Goal: Task Accomplishment & Management: Use online tool/utility

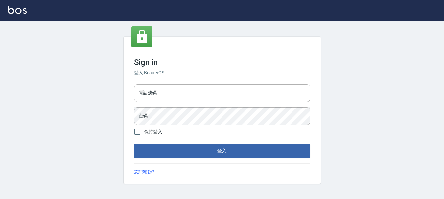
click at [173, 74] on h6 "登入 BeautyOS" at bounding box center [222, 73] width 176 height 7
click at [199, 94] on input "電話號碼" at bounding box center [222, 93] width 176 height 18
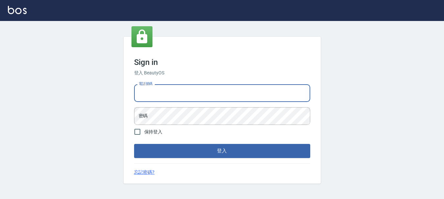
type input "0989239739"
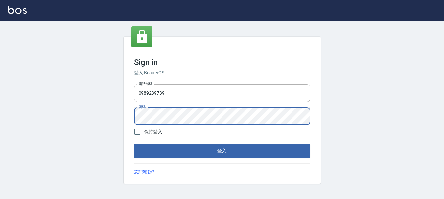
click at [134, 144] on button "登入" at bounding box center [222, 151] width 176 height 14
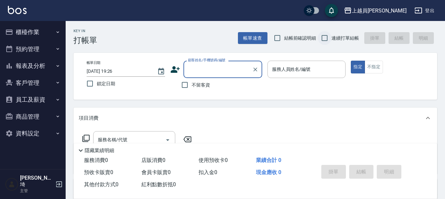
click at [322, 44] on input "連續打單結帳" at bounding box center [325, 38] width 14 height 14
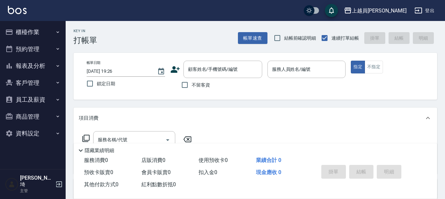
click at [335, 36] on span "連續打單結帳" at bounding box center [346, 38] width 28 height 7
click at [332, 36] on input "連續打單結帳" at bounding box center [325, 38] width 14 height 14
click at [344, 31] on label "連續打單結帳" at bounding box center [338, 38] width 41 height 14
click at [332, 31] on input "連續打單結帳" at bounding box center [325, 38] width 14 height 14
click at [336, 37] on span "連續打單結帳" at bounding box center [346, 38] width 28 height 7
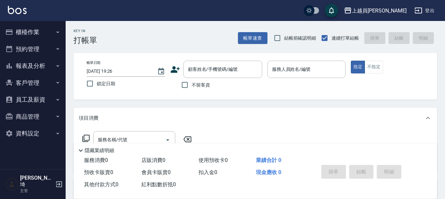
click at [332, 37] on input "連續打單結帳" at bounding box center [325, 38] width 14 height 14
click at [334, 38] on span "連續打單結帳" at bounding box center [346, 38] width 28 height 7
click at [332, 38] on input "連續打單結帳" at bounding box center [325, 38] width 14 height 14
checkbox input "true"
click at [175, 88] on div "不留客資" at bounding box center [216, 85] width 92 height 14
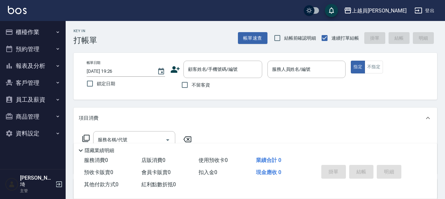
click at [201, 89] on label "不留客資" at bounding box center [194, 85] width 32 height 14
click at [192, 89] on input "不留客資" at bounding box center [185, 85] width 14 height 14
checkbox input "true"
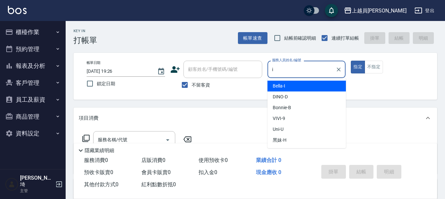
type input "Bella-I"
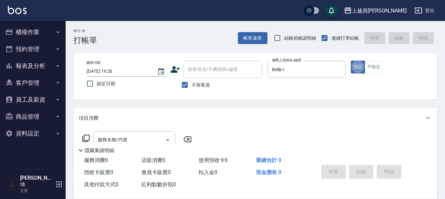
type button "true"
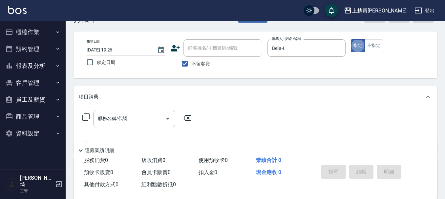
scroll to position [33, 0]
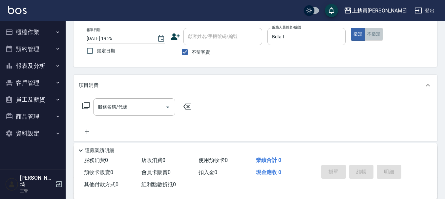
click at [376, 37] on button "不指定" at bounding box center [374, 34] width 18 height 13
click at [139, 108] on input "服務名稱/代號" at bounding box center [129, 106] width 66 height 11
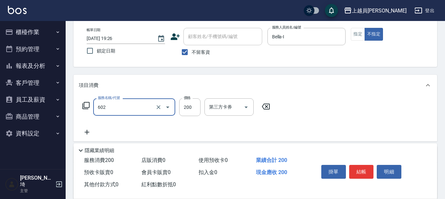
type input "一般洗髮(602)"
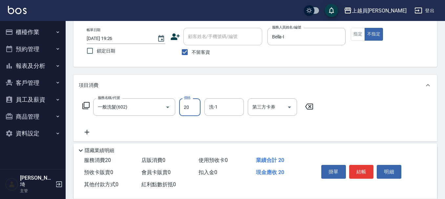
type input "200"
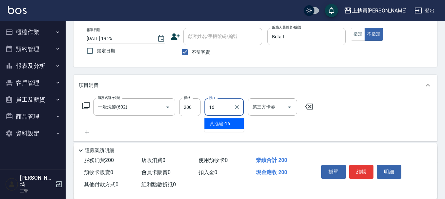
type input "[PERSON_NAME]-16"
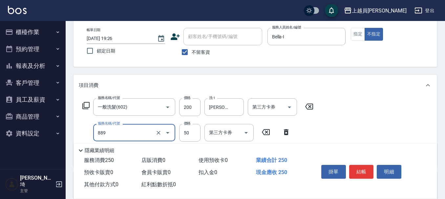
type input "精油(889)"
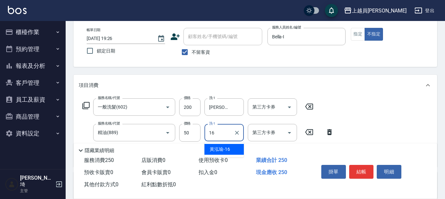
type input "[PERSON_NAME]-16"
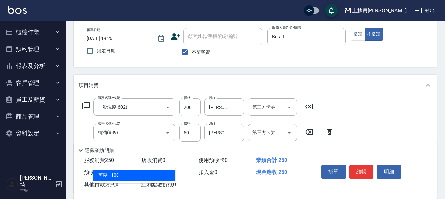
type input "剪髮(302)"
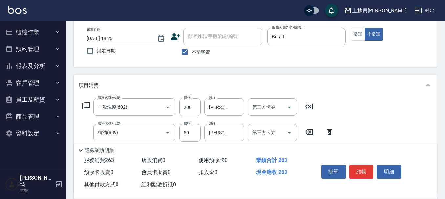
type input "130"
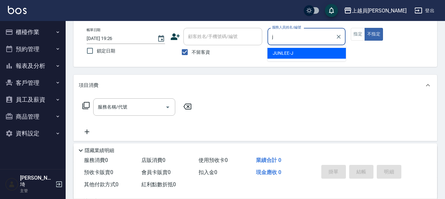
type input "[PERSON_NAME]"
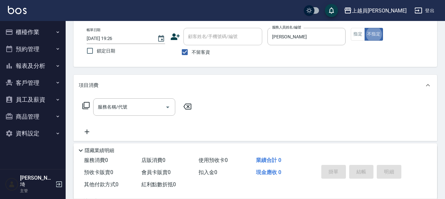
type button "false"
click at [352, 28] on button "指定" at bounding box center [358, 34] width 14 height 13
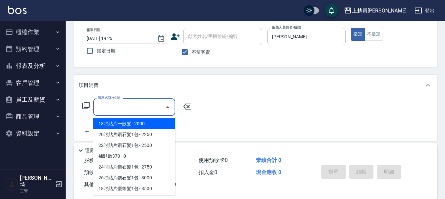
click at [133, 102] on input "服務名稱/代號" at bounding box center [129, 106] width 66 height 11
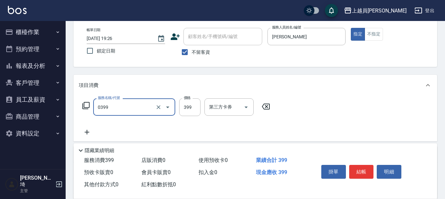
type input "海鹽SPA(0399)"
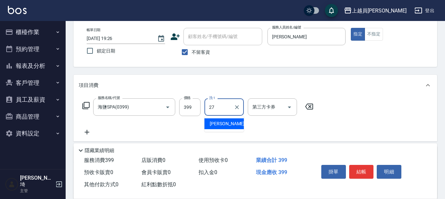
type input "[PERSON_NAME]-27"
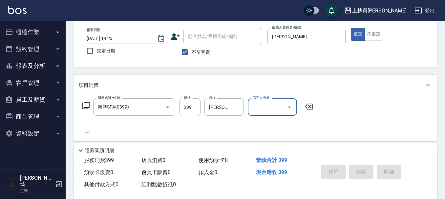
type input "[DATE] 19:27"
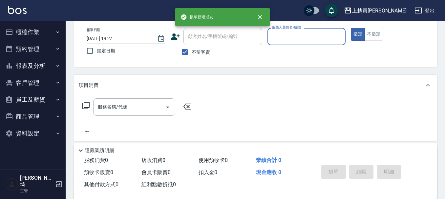
type input "n"
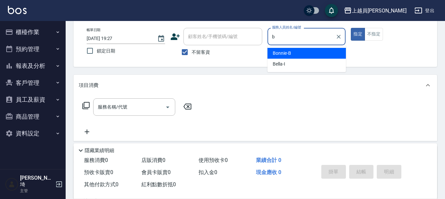
type input "Bonnie-B"
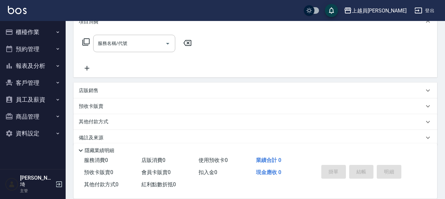
scroll to position [99, 0]
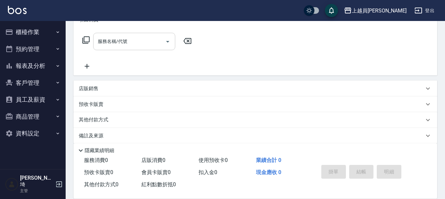
click at [129, 49] on div "服務名稱/代號" at bounding box center [134, 41] width 82 height 17
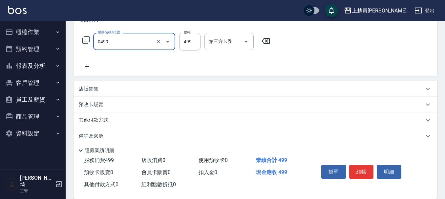
type input "去角質洗髮(0499)"
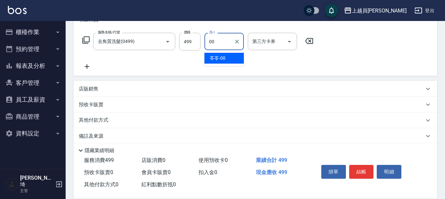
type input "苓苓-00"
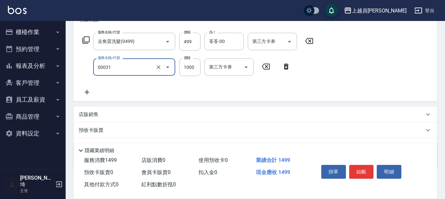
type input "單卸髮片(00031)"
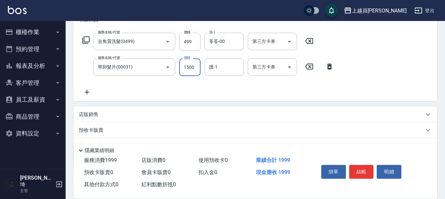
type input "1500"
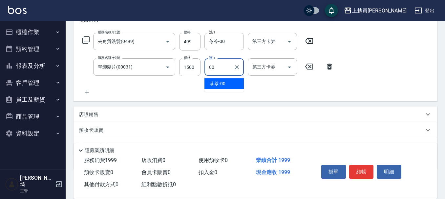
type input "苓苓-00"
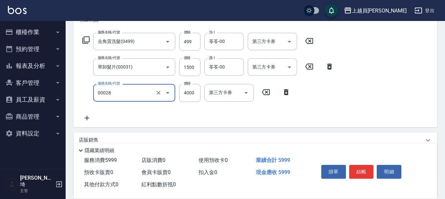
type input "槍式重整(00028)"
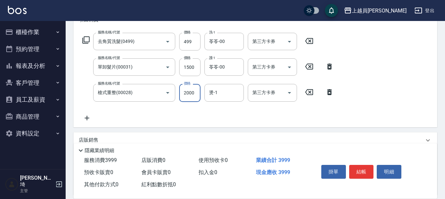
type input "2000"
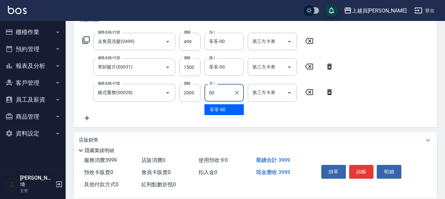
type input "苓苓-00"
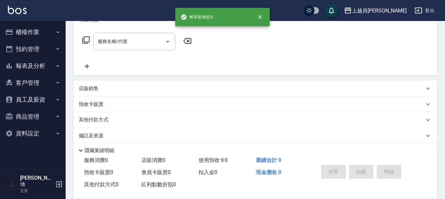
scroll to position [0, 0]
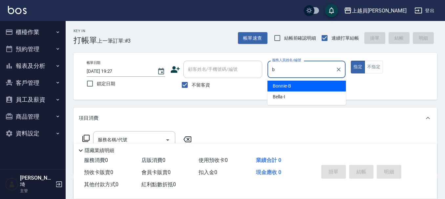
type input "Bonnie-B"
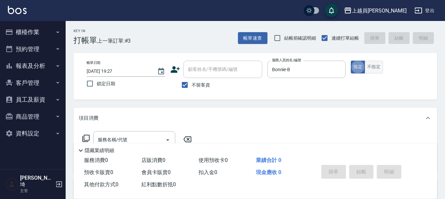
click at [375, 65] on button "不指定" at bounding box center [374, 67] width 18 height 13
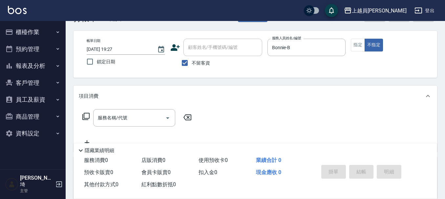
scroll to position [33, 0]
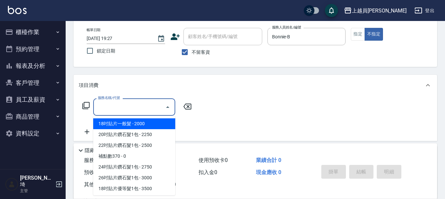
click at [118, 102] on input "服務名稱/代號" at bounding box center [129, 106] width 66 height 11
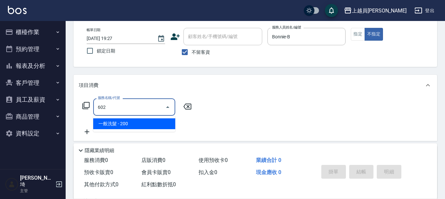
type input "一般洗髮(602)"
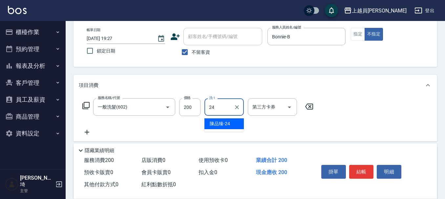
type input "[PERSON_NAME]-24"
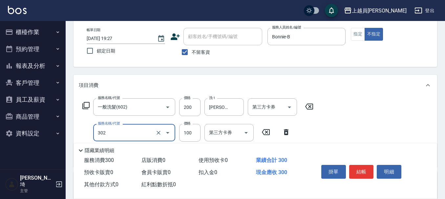
type input "剪髮(302)"
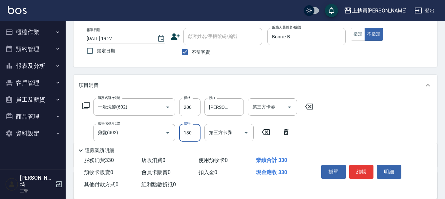
type input "130"
type input "精油(889)"
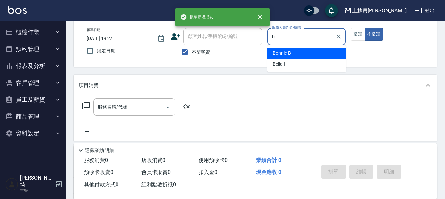
type input "Bonnie-B"
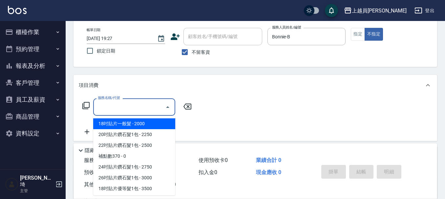
drag, startPoint x: 116, startPoint y: 102, endPoint x: 258, endPoint y: 65, distance: 147.7
click at [116, 102] on div "服務名稱/代號 服務名稱/代號" at bounding box center [134, 107] width 82 height 17
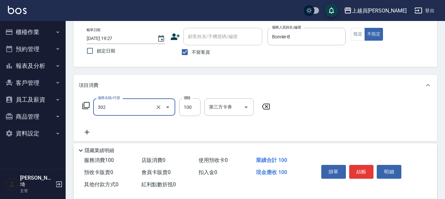
type input "剪髮(302)"
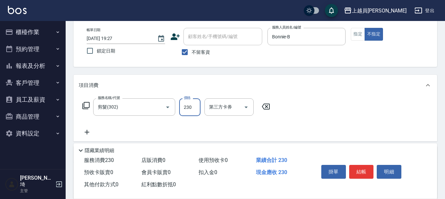
type input "230"
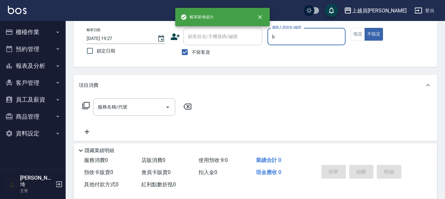
type input "Bonnie-B"
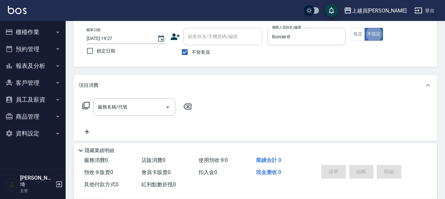
click at [362, 27] on div "帳單日期 [DATE] 19:27 鎖定日期 顧客姓名/手機號碼/編號 顧客姓名/手機號碼/編號 不留客資 服務人員姓名/編號 [PERSON_NAME]-B…" at bounding box center [256, 43] width 364 height 47
click at [362, 28] on button "指定" at bounding box center [358, 34] width 14 height 13
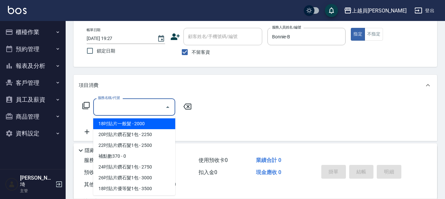
drag, startPoint x: 157, startPoint y: 107, endPoint x: 164, endPoint y: 104, distance: 7.3
click at [158, 106] on input "服務名稱/代號" at bounding box center [129, 106] width 66 height 11
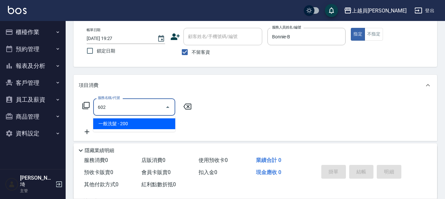
type input "一般洗髮(602)"
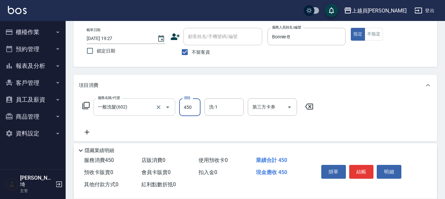
type input "450"
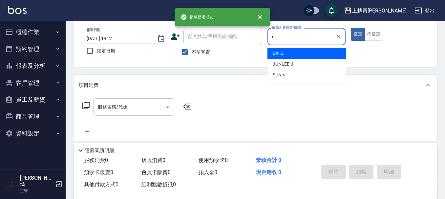
type input "Uni-U"
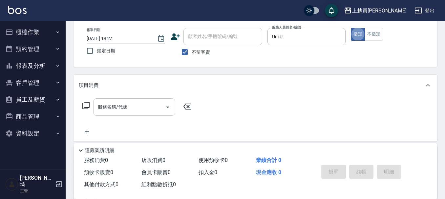
click at [140, 104] on input "服務名稱/代號" at bounding box center [129, 106] width 66 height 11
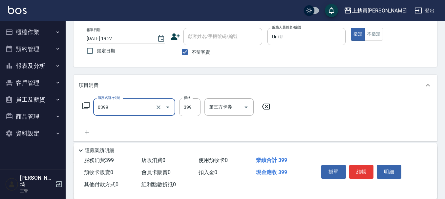
type input "海鹽SPA(0399)"
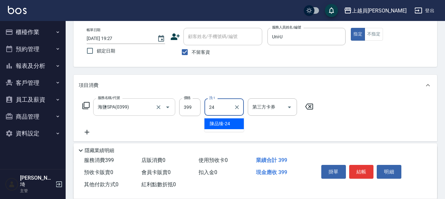
type input "[PERSON_NAME]-24"
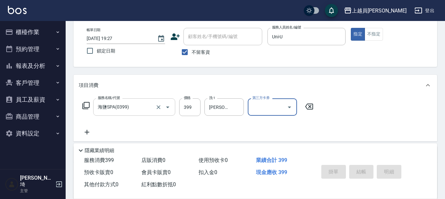
type input "[DATE] 19:28"
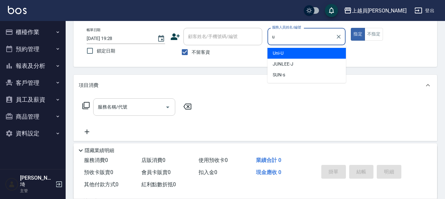
type input "Uni-U"
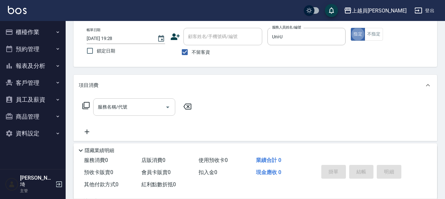
click at [121, 106] on div "服務名稱/代號 服務名稱/代號" at bounding box center [134, 107] width 82 height 17
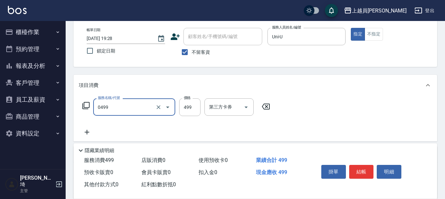
type input "去角質洗髮(0499)"
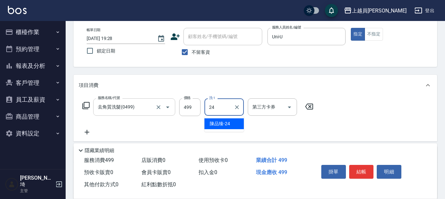
type input "[PERSON_NAME]-24"
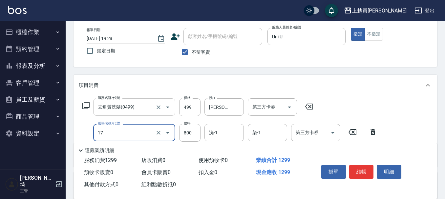
type input "染髮(17)"
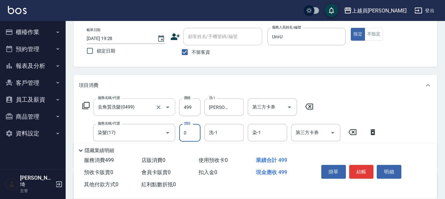
type input "0"
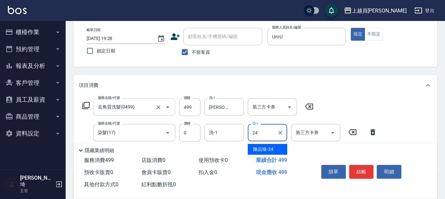
type input "[PERSON_NAME]-24"
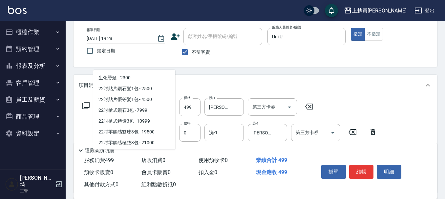
scroll to position [42, 0]
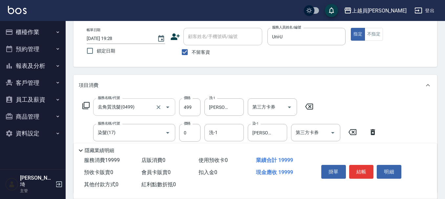
type input "22吋零觸感雙珠3包(00020)"
type input "15999"
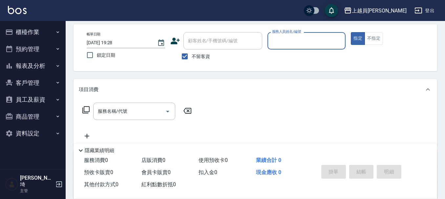
scroll to position [0, 0]
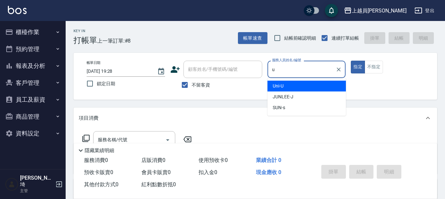
type input "Uni-U"
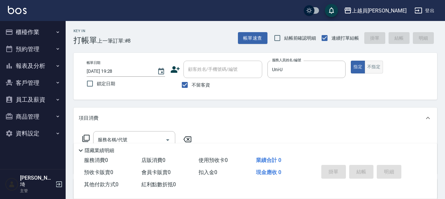
click at [368, 65] on button "不指定" at bounding box center [374, 67] width 18 height 13
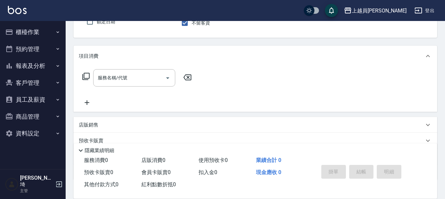
scroll to position [66, 0]
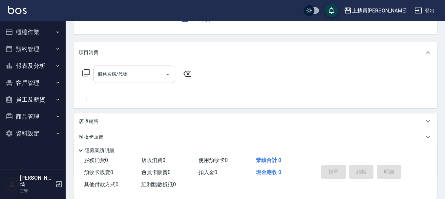
click at [167, 78] on icon "Open" at bounding box center [168, 75] width 8 height 8
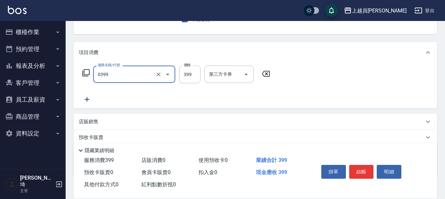
type input "海鹽SPA(0399)"
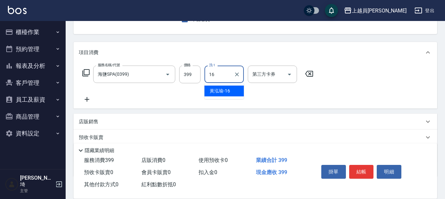
type input "[PERSON_NAME]-16"
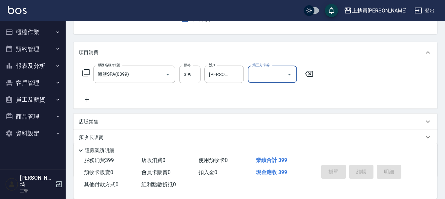
type input "[DATE] 19:29"
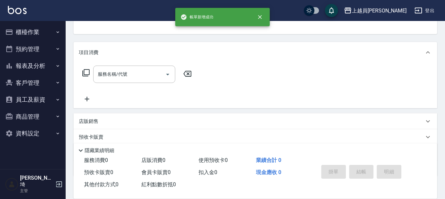
scroll to position [64, 0]
type input "Uni-U"
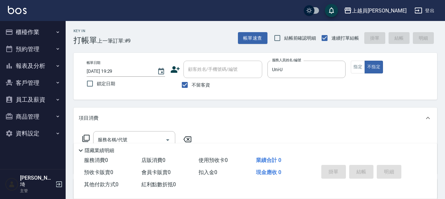
scroll to position [33, 0]
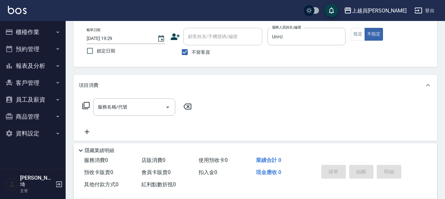
click at [357, 19] on div "上越員[PERSON_NAME]出" at bounding box center [222, 10] width 445 height 21
click at [356, 32] on button "指定" at bounding box center [358, 34] width 14 height 13
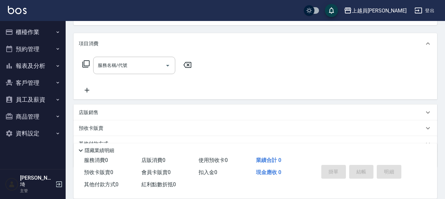
scroll to position [99, 0]
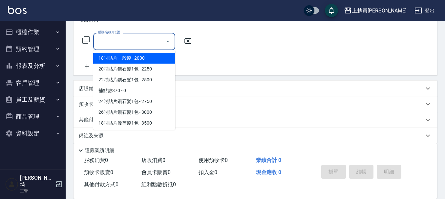
click at [104, 43] on input "服務名稱/代號" at bounding box center [129, 41] width 66 height 11
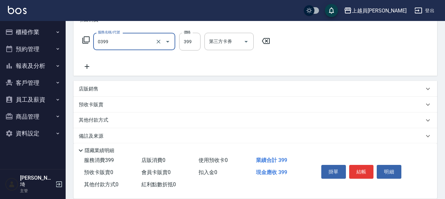
type input "海鹽SPA(0399)"
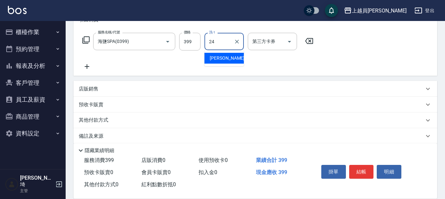
type input "[PERSON_NAME]-24"
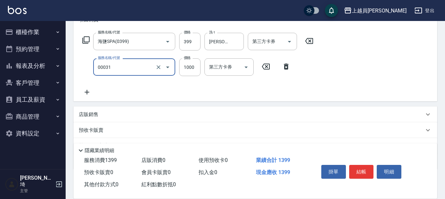
type input "單卸髮片(00031)"
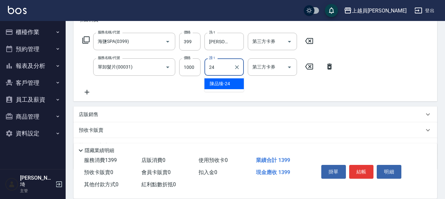
type input "[PERSON_NAME]-24"
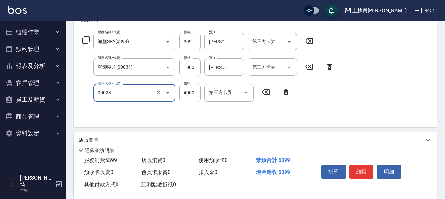
type input "槍式重整(00028)"
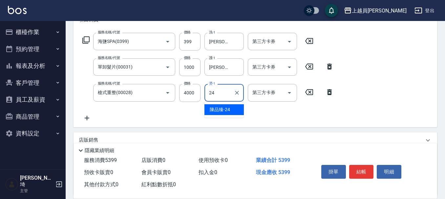
type input "[PERSON_NAME]-24"
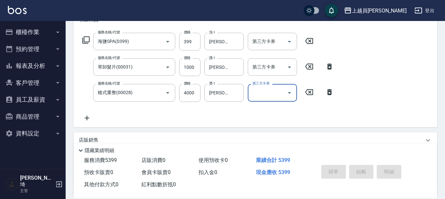
type input "[DATE] 19:30"
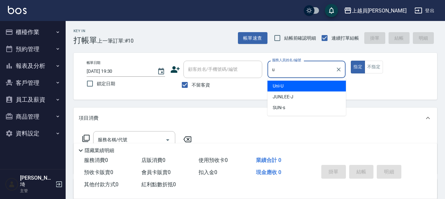
type input "Uni-U"
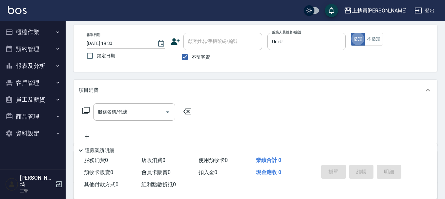
scroll to position [66, 0]
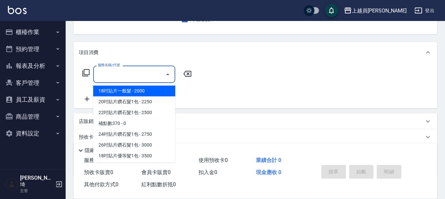
click at [137, 71] on input "服務名稱/代號" at bounding box center [129, 74] width 66 height 11
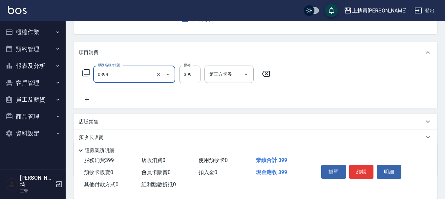
type input "海鹽SPA(0399)"
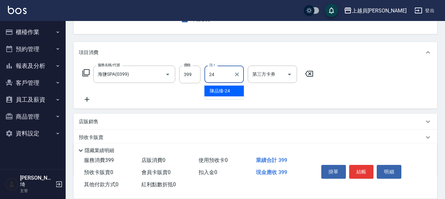
type input "[PERSON_NAME]-24"
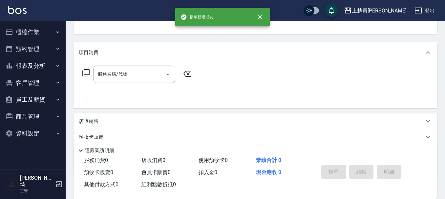
scroll to position [64, 0]
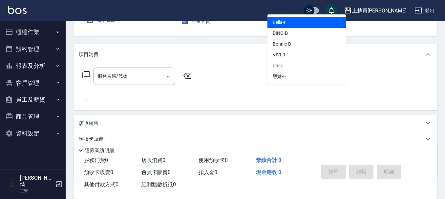
type input "Bella-I"
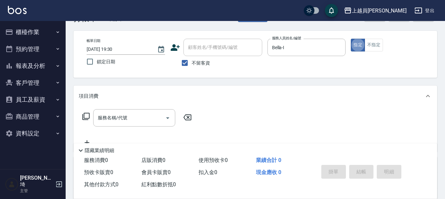
scroll to position [33, 0]
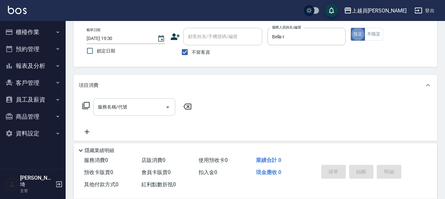
click at [156, 109] on input "服務名稱/代號" at bounding box center [129, 106] width 66 height 11
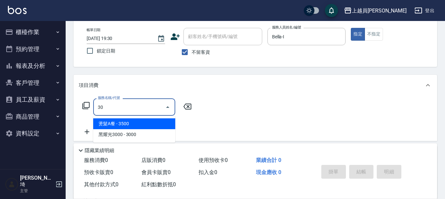
type input "燙髮A餐(30)"
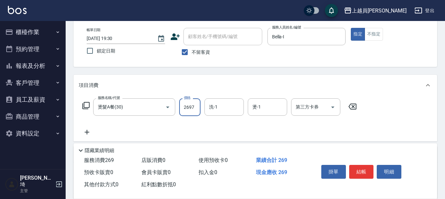
type input "2697"
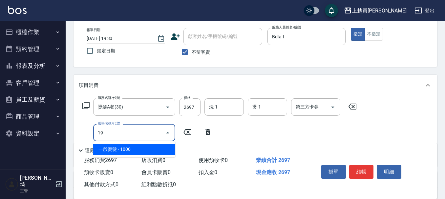
type input "一般燙髮(19)"
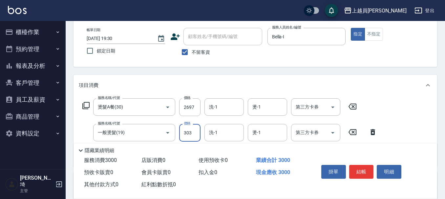
type input "303"
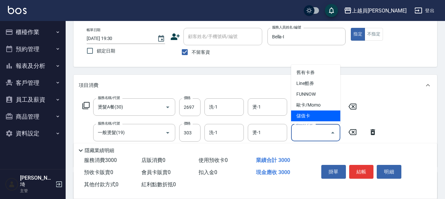
type input "儲值卡"
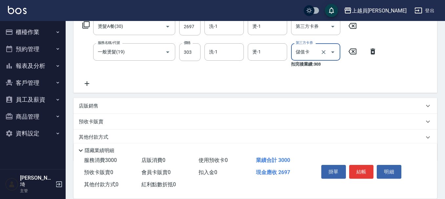
scroll to position [139, 0]
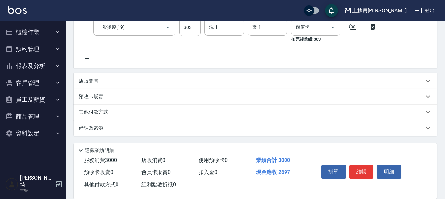
click at [108, 80] on div "店販銷售" at bounding box center [251, 81] width 345 height 7
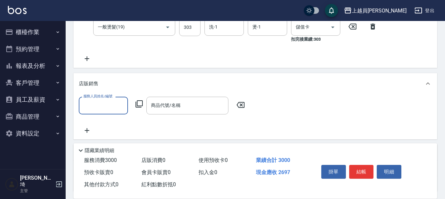
scroll to position [0, 0]
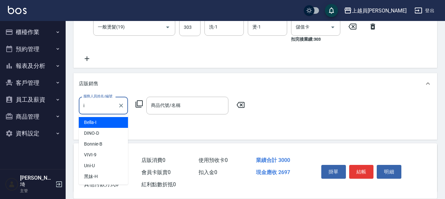
type input "Bella-I"
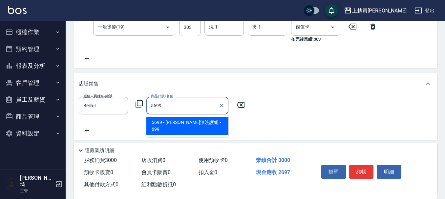
type input "[PERSON_NAME]涼洗護組"
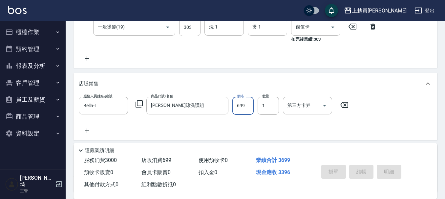
type input "[DATE] 19:31"
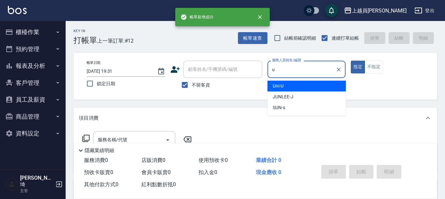
type input "Uni-U"
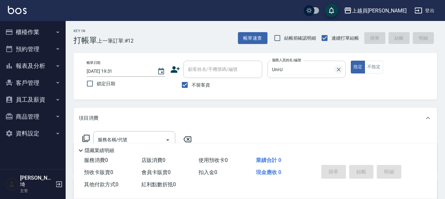
click at [337, 75] on div at bounding box center [338, 69] width 9 height 17
click at [339, 72] on icon "Clear" at bounding box center [339, 69] width 7 height 7
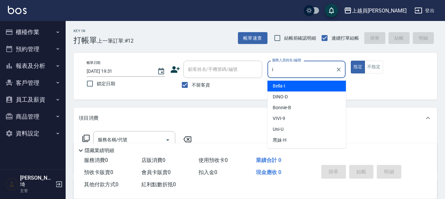
type input "Bella-I"
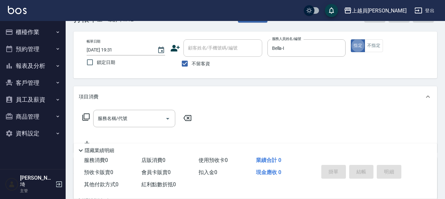
scroll to position [33, 0]
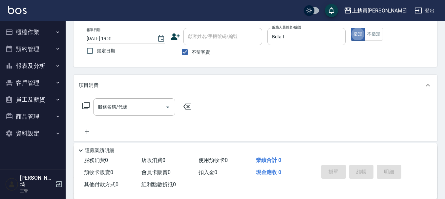
drag, startPoint x: 123, startPoint y: 109, endPoint x: 434, endPoint y: 97, distance: 311.9
click at [124, 109] on input "服務名稱/代號" at bounding box center [129, 106] width 66 height 11
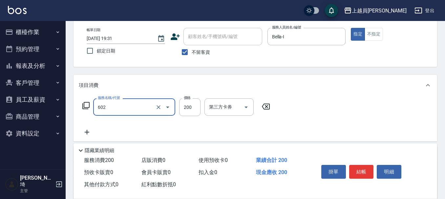
type input "一般洗髮(602)"
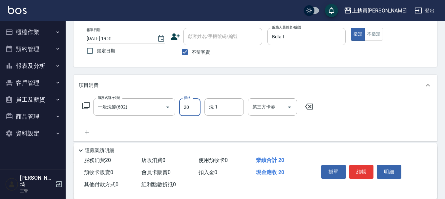
type input "200"
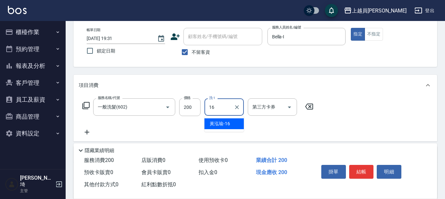
type input "[PERSON_NAME]-16"
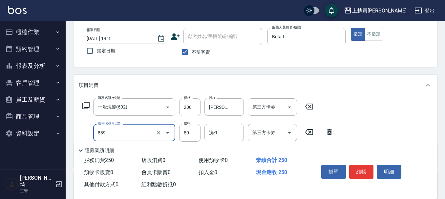
type input "精油(889)"
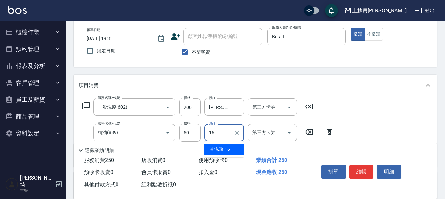
type input "[PERSON_NAME]-16"
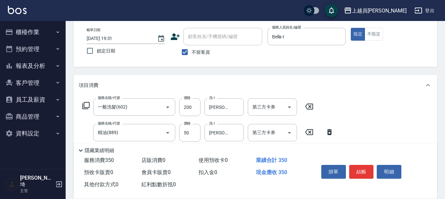
type input "剪髮(302)"
type input "200"
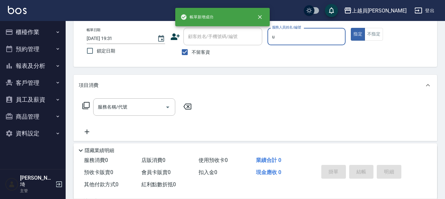
type input "Uni-U"
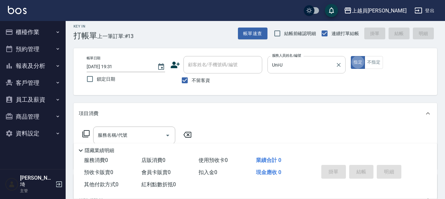
scroll to position [0, 0]
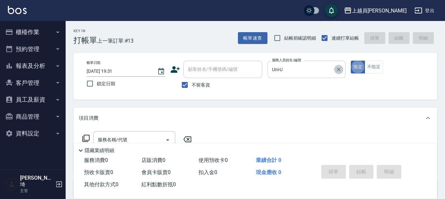
click at [336, 72] on icon "Clear" at bounding box center [339, 69] width 7 height 7
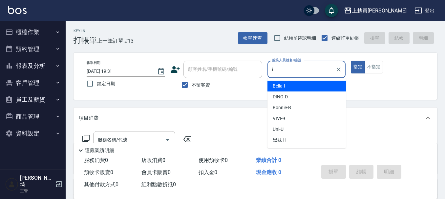
type input "Bella-I"
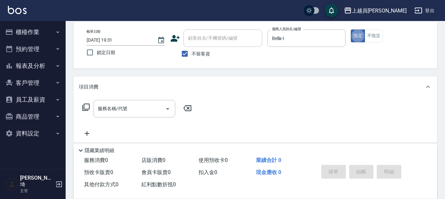
scroll to position [99, 0]
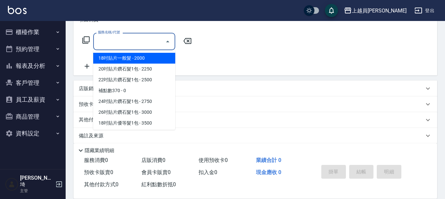
click at [145, 44] on input "服務名稱/代號" at bounding box center [129, 41] width 66 height 11
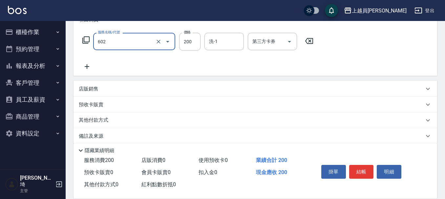
type input "一般洗髮(602)"
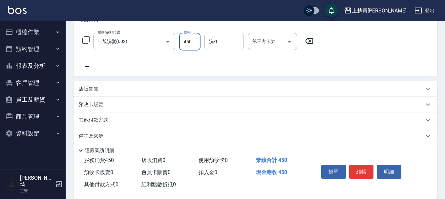
type input "450"
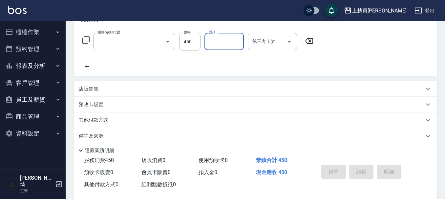
scroll to position [0, 0]
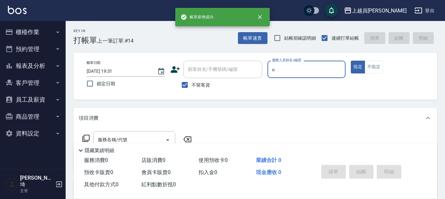
type input "Uni-U"
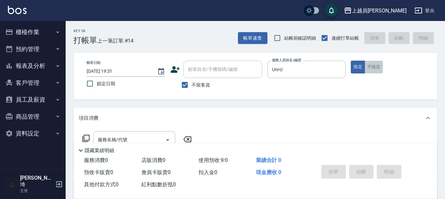
click at [373, 69] on button "不指定" at bounding box center [374, 67] width 18 height 13
click at [340, 77] on div "服務人員姓名/編號 Uni-U 服務人員姓名/編號" at bounding box center [307, 73] width 78 height 24
click at [38, 34] on button "櫃檯作業" at bounding box center [33, 32] width 60 height 17
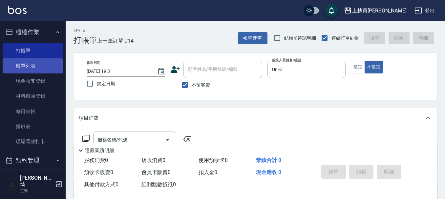
click at [28, 63] on link "帳單列表" at bounding box center [33, 65] width 60 height 15
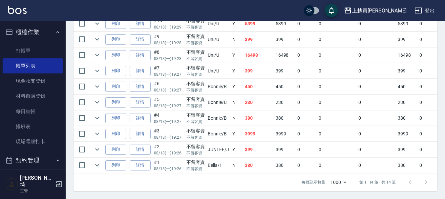
scroll to position [172, 0]
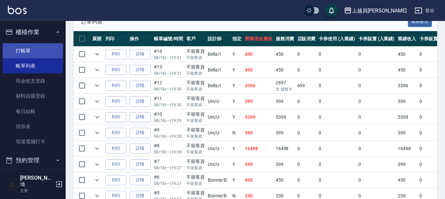
click at [17, 43] on link "打帳單" at bounding box center [33, 50] width 60 height 15
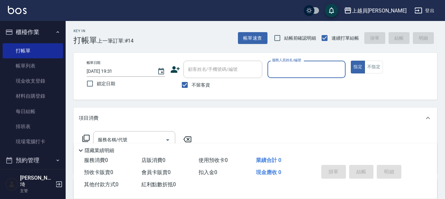
click at [287, 72] on input "服務人員姓名/編號" at bounding box center [307, 69] width 73 height 11
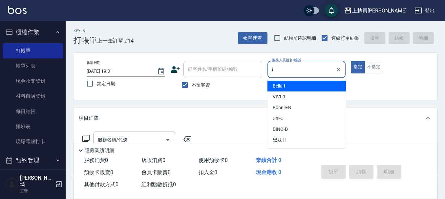
type input "Bella-I"
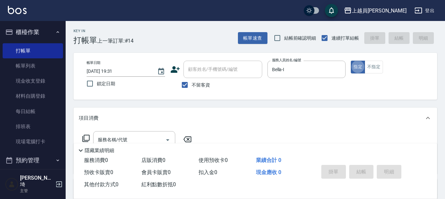
type button "true"
click at [380, 64] on button "不指定" at bounding box center [374, 67] width 18 height 13
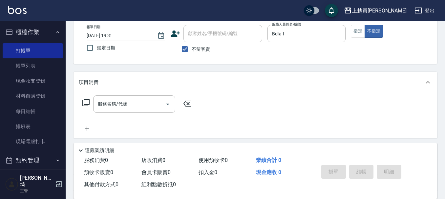
scroll to position [99, 0]
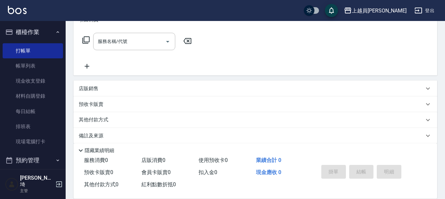
click at [135, 51] on div "服務名稱/代號 服務名稱/代號" at bounding box center [137, 51] width 117 height 37
click at [135, 42] on input "服務名稱/代號" at bounding box center [129, 41] width 66 height 11
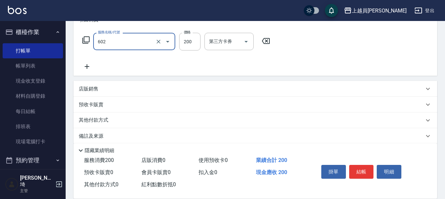
type input "一般洗髮(602)"
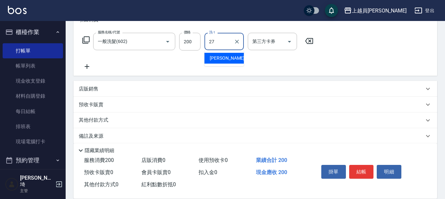
type input "[PERSON_NAME]-27"
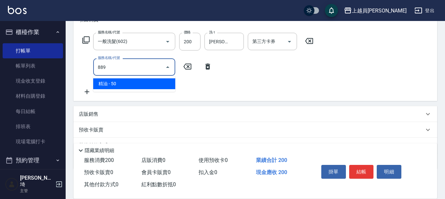
type input "精油(889)"
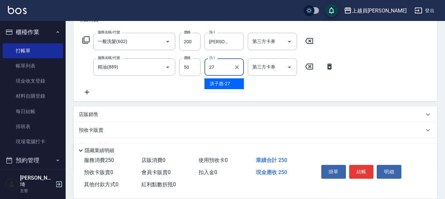
type input "[PERSON_NAME]-27"
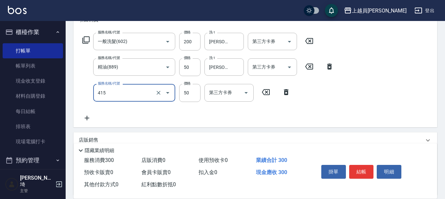
type input "瞬間保養(415)"
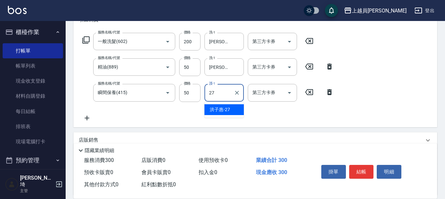
type input "[PERSON_NAME]-27"
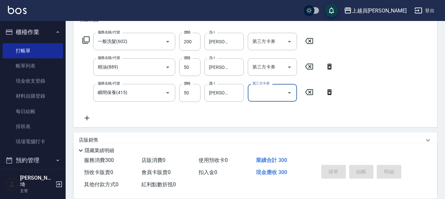
type input "[DATE] 19:32"
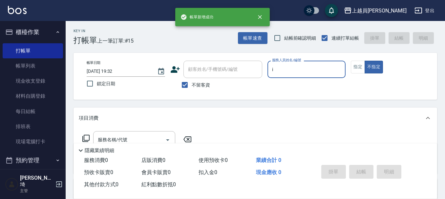
type input "Bella-I"
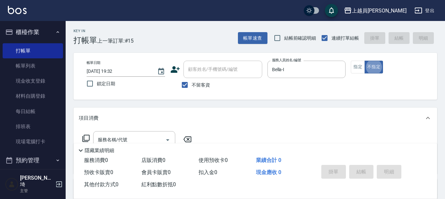
type button "false"
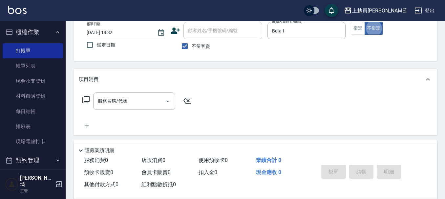
scroll to position [99, 0]
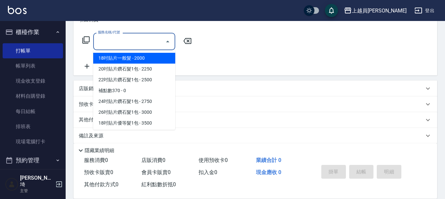
click at [158, 41] on input "服務名稱/代號" at bounding box center [129, 41] width 66 height 11
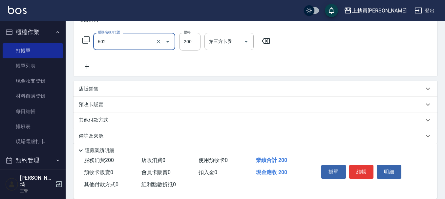
type input "一般洗髮(602)"
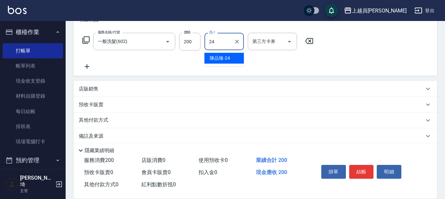
type input "[PERSON_NAME]-24"
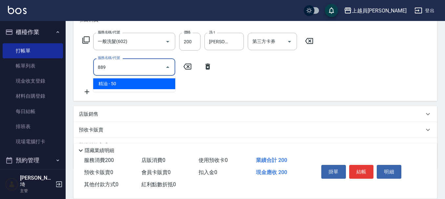
type input "精油(889)"
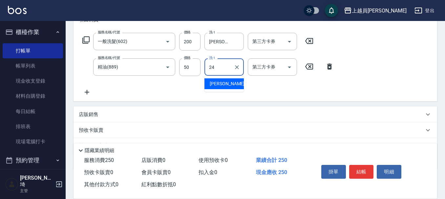
type input "[PERSON_NAME]-24"
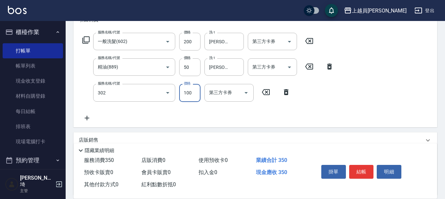
type input "剪髮(302)"
type input "100"
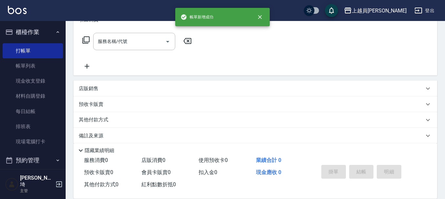
scroll to position [0, 0]
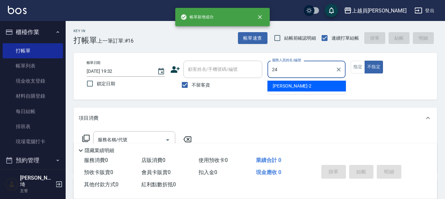
type input "[PERSON_NAME]-24"
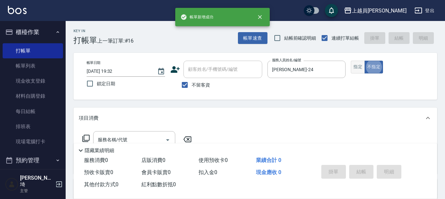
click at [363, 65] on button "指定" at bounding box center [358, 67] width 14 height 13
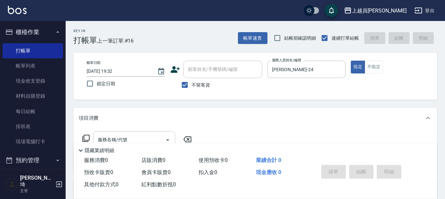
scroll to position [66, 0]
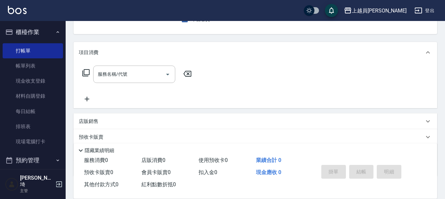
click at [122, 117] on div "店販銷售" at bounding box center [256, 122] width 364 height 16
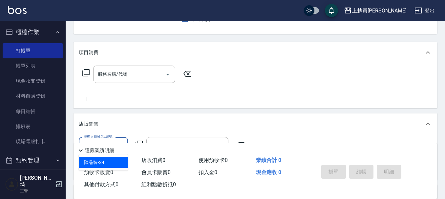
type input "[PERSON_NAME]-24"
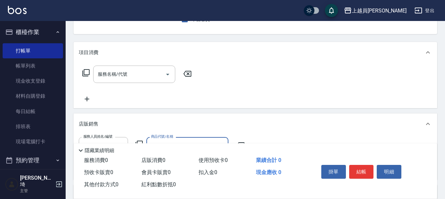
scroll to position [99, 0]
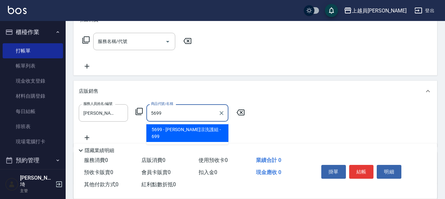
type input "[PERSON_NAME]涼洗護組"
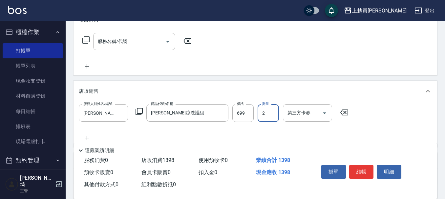
type input "2"
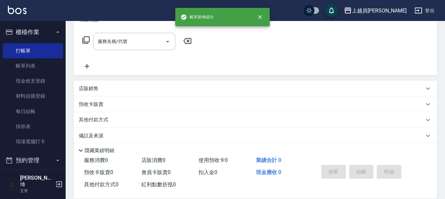
scroll to position [0, 0]
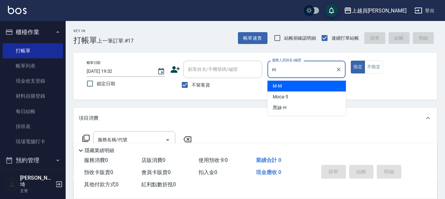
type input "M-M"
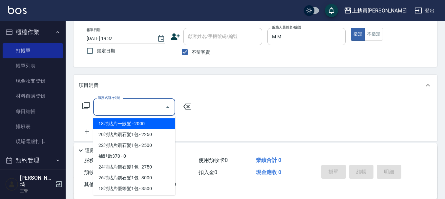
click at [127, 105] on input "服務名稱/代號" at bounding box center [129, 106] width 66 height 11
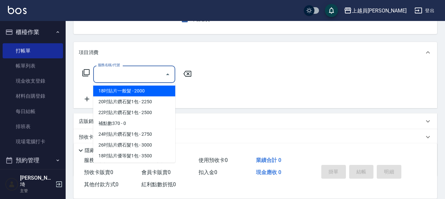
scroll to position [99, 0]
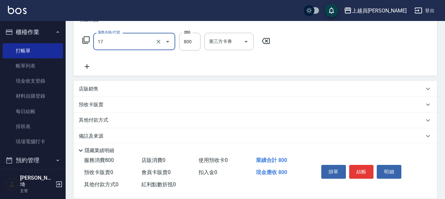
type input "染髮(17)"
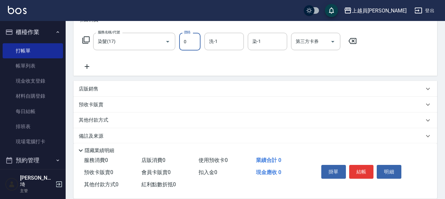
type input "0"
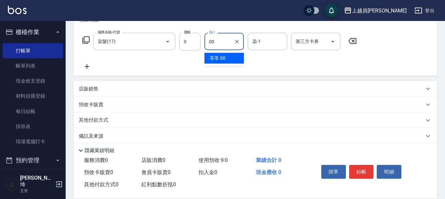
type input "苓苓-00"
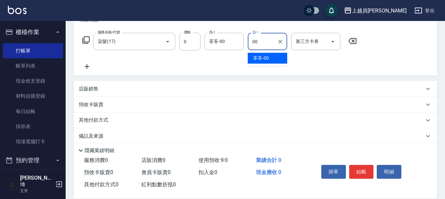
type input "苓苓-00"
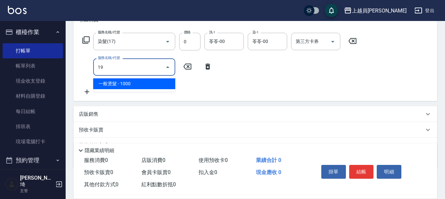
type input "一般燙髮(19)"
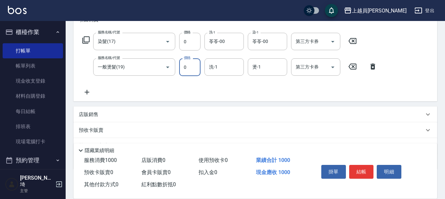
type input "0"
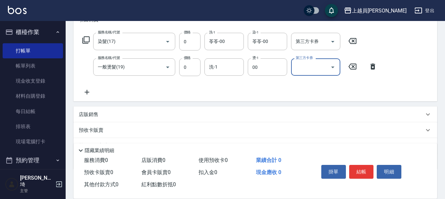
type input "苓苓-00"
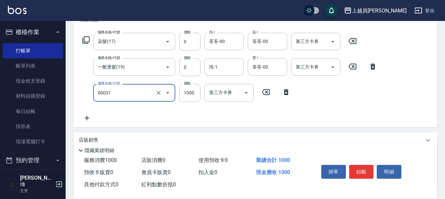
type input "單卸髮片(00031)"
type input "0"
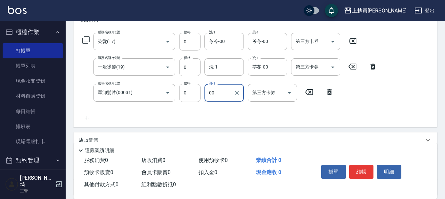
type input "苓苓-00"
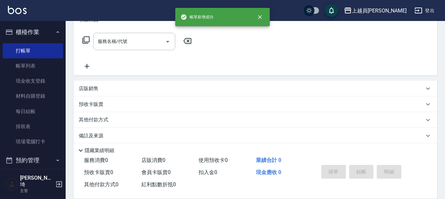
scroll to position [0, 0]
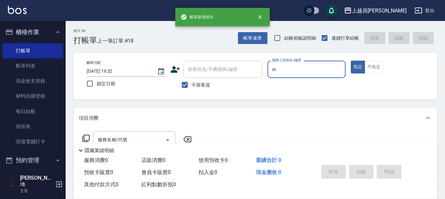
type input "M-M"
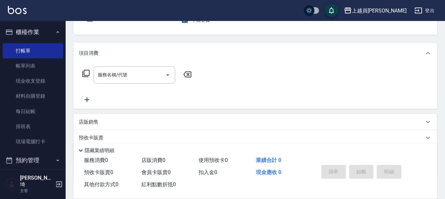
scroll to position [66, 0]
click at [165, 75] on icon "Open" at bounding box center [168, 75] width 8 height 8
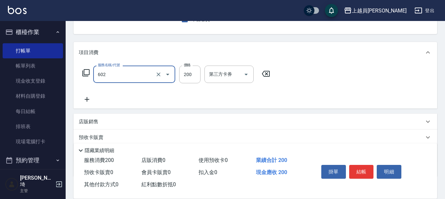
type input "一般洗髮(602)"
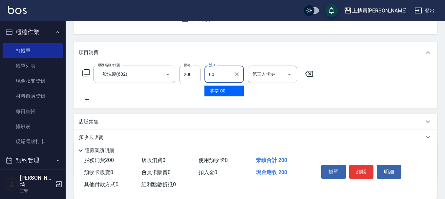
type input "苓苓-00"
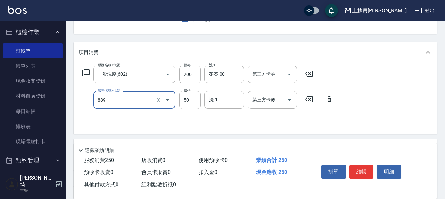
type input "精油(889)"
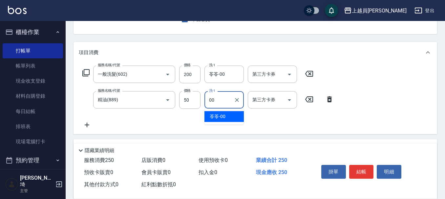
type input "苓苓-00"
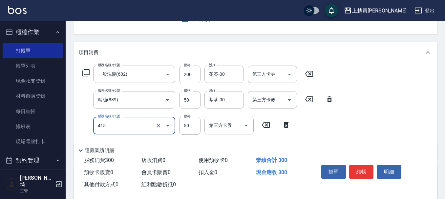
type input "瞬間保養(415)"
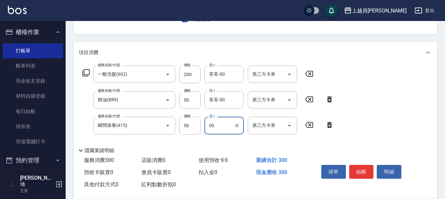
type input "苓苓-00"
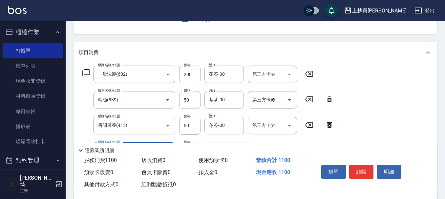
type input "染髮(17)"
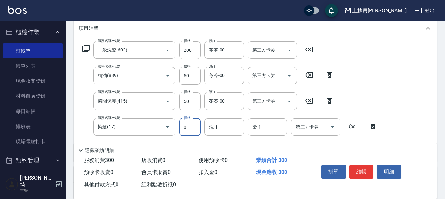
scroll to position [131, 0]
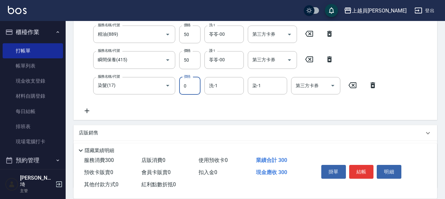
type input "0"
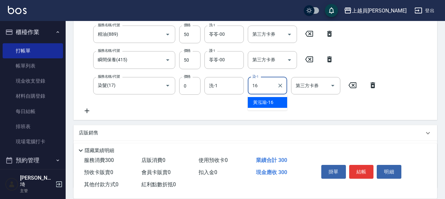
type input "[PERSON_NAME]-16"
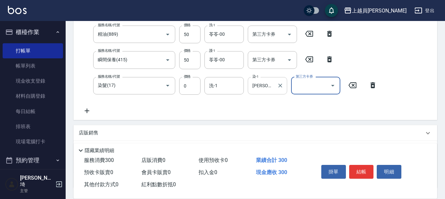
drag, startPoint x: 225, startPoint y: 92, endPoint x: 275, endPoint y: 77, distance: 51.3
click at [227, 91] on div "洗-1" at bounding box center [224, 85] width 39 height 17
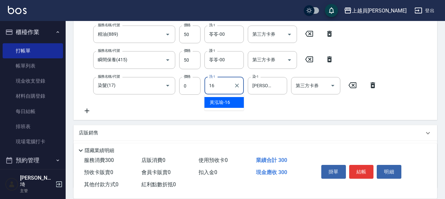
type input "[PERSON_NAME]-16"
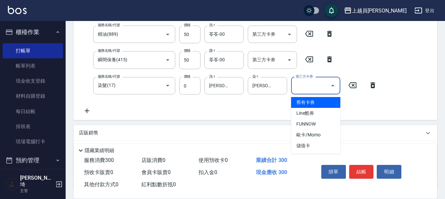
type input "舊有卡券"
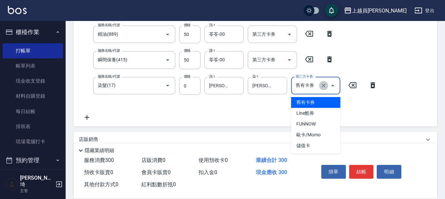
click at [323, 85] on icon "Clear" at bounding box center [324, 86] width 4 height 4
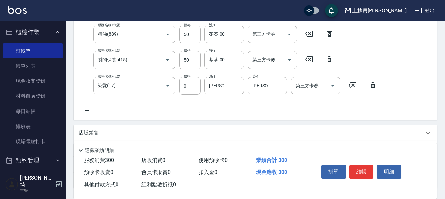
click at [89, 110] on icon at bounding box center [87, 111] width 16 height 8
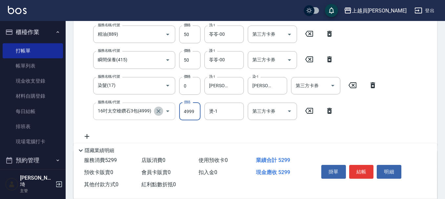
click at [161, 110] on button "Clear" at bounding box center [158, 111] width 9 height 9
type input "16吋太空槍鑽石3包(4999)"
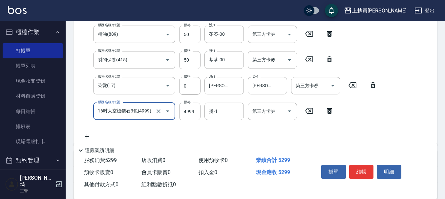
drag, startPoint x: 161, startPoint y: 110, endPoint x: 165, endPoint y: 110, distance: 3.3
click at [164, 110] on div at bounding box center [163, 111] width 18 height 17
type input "羽毛16吋1包(000016)"
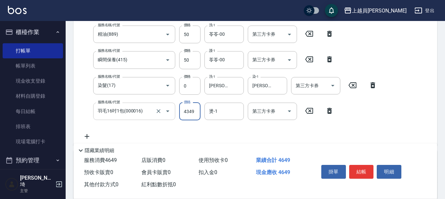
type input "4349"
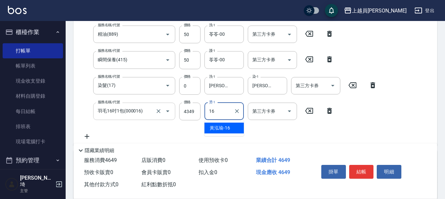
type input "[PERSON_NAME]-16"
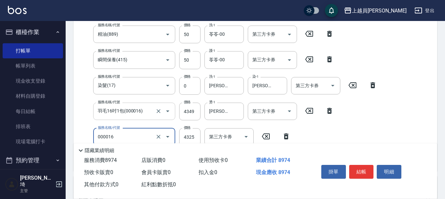
type input "羽毛16吋1包(000016)"
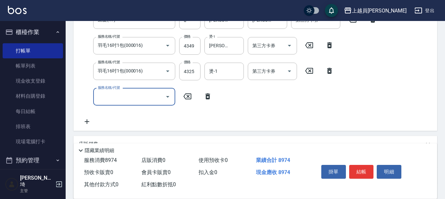
scroll to position [169, 0]
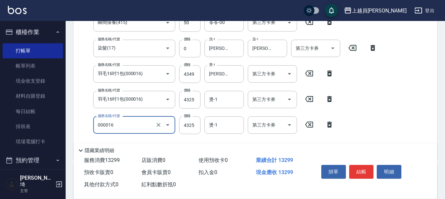
type input "羽毛16吋1包(000016)"
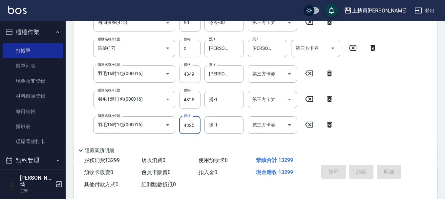
type input "[DATE] 19:33"
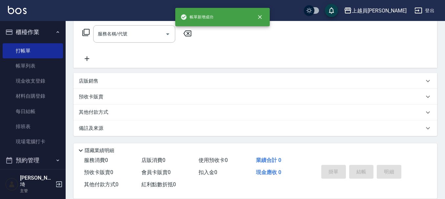
scroll to position [0, 0]
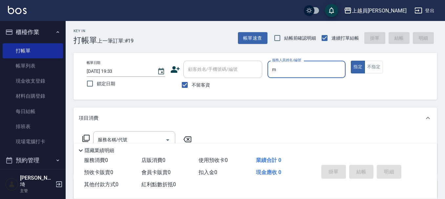
type input "M-M"
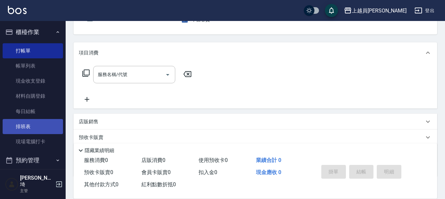
scroll to position [66, 0]
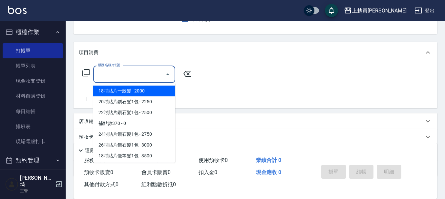
click at [112, 79] on input "服務名稱/代號" at bounding box center [129, 74] width 66 height 11
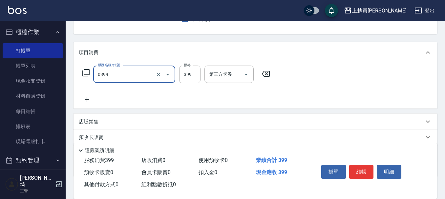
type input "海鹽SPA(0399)"
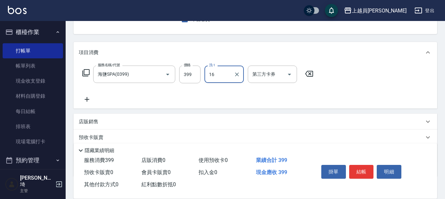
type input "[PERSON_NAME]-16"
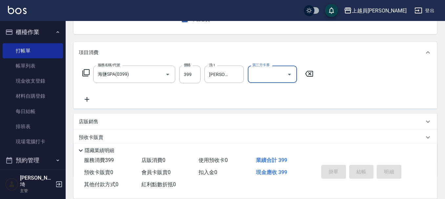
type input "[DATE] 19:34"
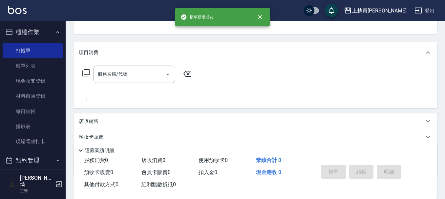
scroll to position [64, 0]
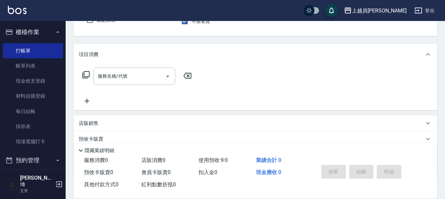
type input "M-M"
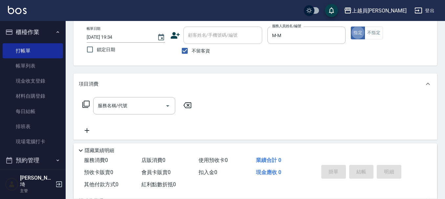
scroll to position [66, 0]
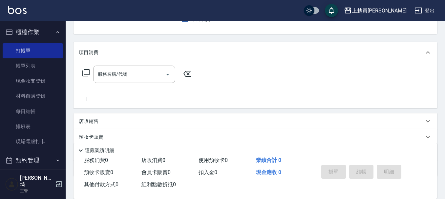
click at [102, 124] on div "店販銷售" at bounding box center [251, 121] width 345 height 7
type input "M-M"
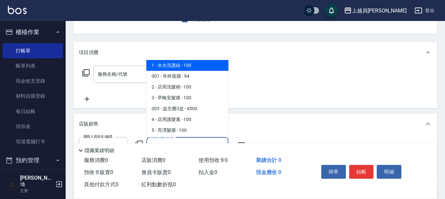
type input "水水洗護組"
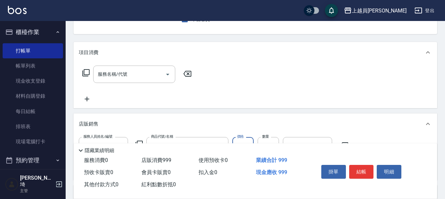
type input "999"
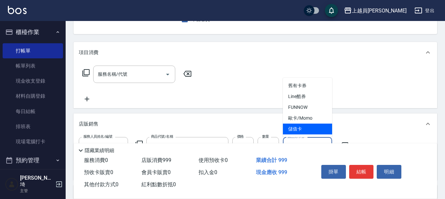
type input "儲值卡"
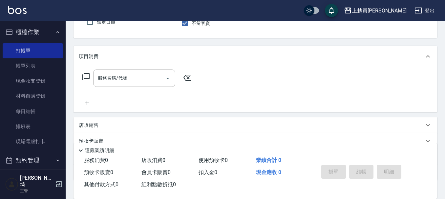
scroll to position [31, 0]
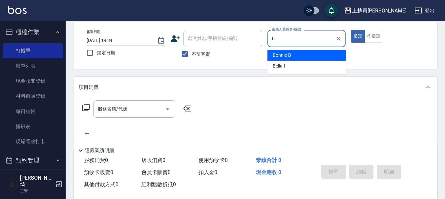
type input "Bonnie-B"
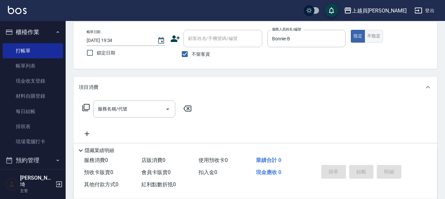
click at [375, 40] on button "不指定" at bounding box center [374, 36] width 18 height 13
drag, startPoint x: 127, startPoint y: 111, endPoint x: 338, endPoint y: 71, distance: 214.9
click at [128, 109] on input "服務名稱/代號" at bounding box center [129, 108] width 66 height 11
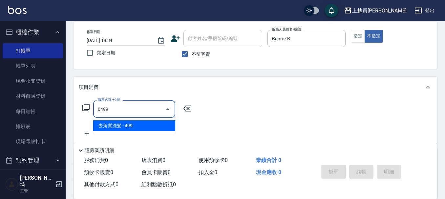
type input "去角質洗髮(0499)"
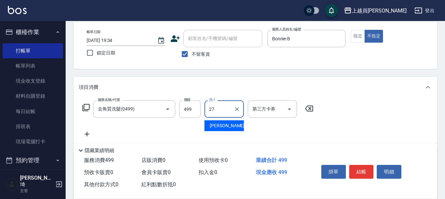
type input "[PERSON_NAME]-27"
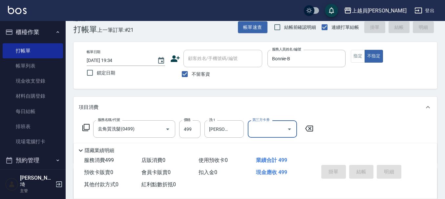
scroll to position [0, 0]
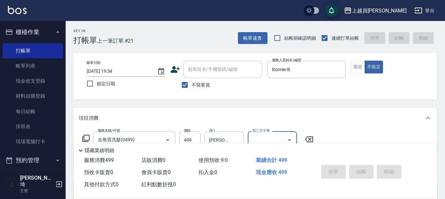
type input "[DATE] 19:42"
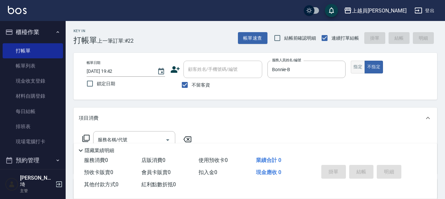
click at [358, 68] on button "指定" at bounding box center [358, 67] width 14 height 13
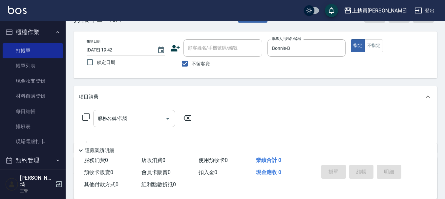
scroll to position [33, 0]
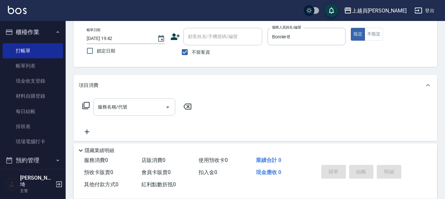
click at [129, 100] on div "服務名稱/代號" at bounding box center [134, 107] width 82 height 17
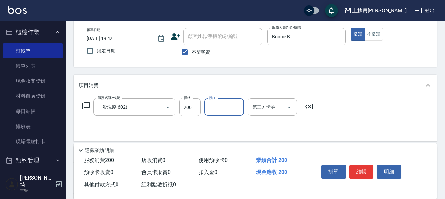
click at [186, 102] on input "200" at bounding box center [189, 108] width 21 height 18
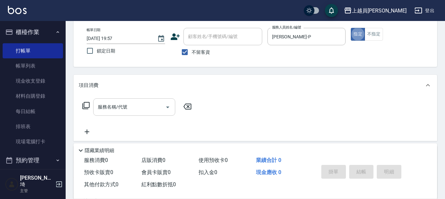
click at [122, 102] on div "服務名稱/代號 服務名稱/代號" at bounding box center [134, 107] width 82 height 17
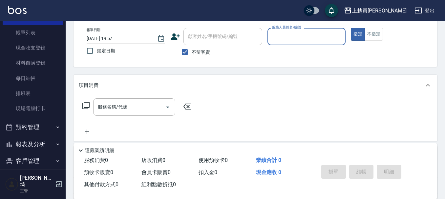
scroll to position [86, 0]
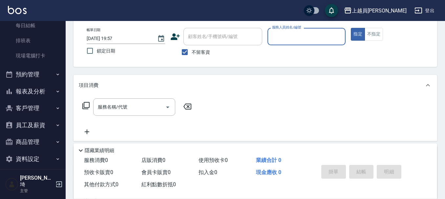
click at [39, 91] on button "報表及分析" at bounding box center [33, 91] width 60 height 17
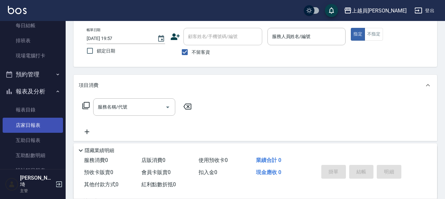
click at [41, 125] on link "店家日報表" at bounding box center [33, 125] width 60 height 15
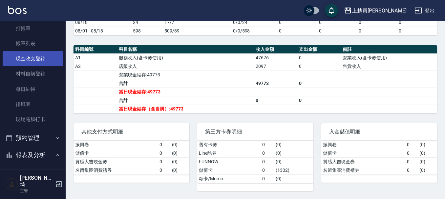
scroll to position [20, 0]
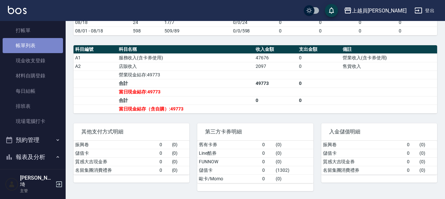
click at [45, 44] on link "帳單列表" at bounding box center [33, 45] width 60 height 15
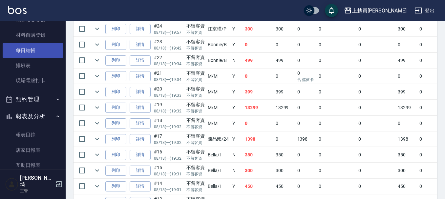
scroll to position [66, 0]
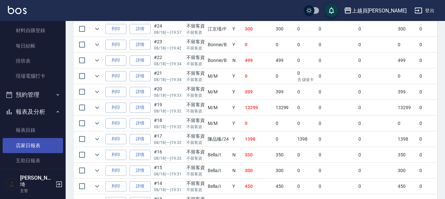
click at [44, 143] on link "店家日報表" at bounding box center [33, 145] width 60 height 15
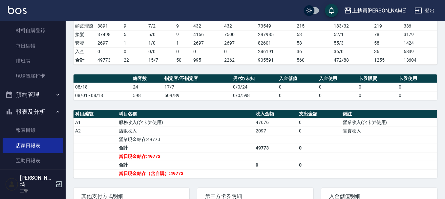
scroll to position [164, 0]
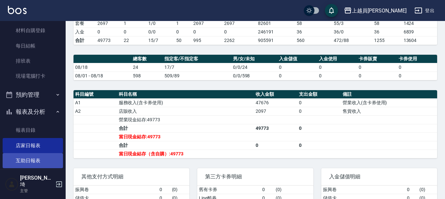
click at [44, 156] on link "互助日報表" at bounding box center [33, 160] width 60 height 15
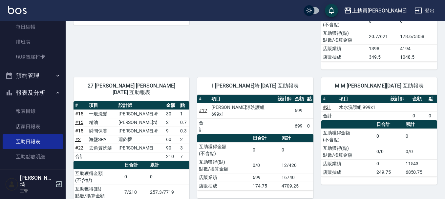
scroll to position [131, 0]
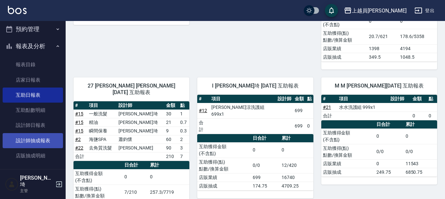
click at [40, 139] on link "設計師抽成報表" at bounding box center [33, 140] width 60 height 15
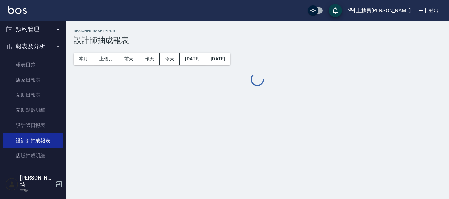
drag, startPoint x: 50, startPoint y: 124, endPoint x: 68, endPoint y: 119, distance: 19.2
click at [50, 124] on link "設計師日報表" at bounding box center [33, 125] width 60 height 15
